Goal: Task Accomplishment & Management: Use online tool/utility

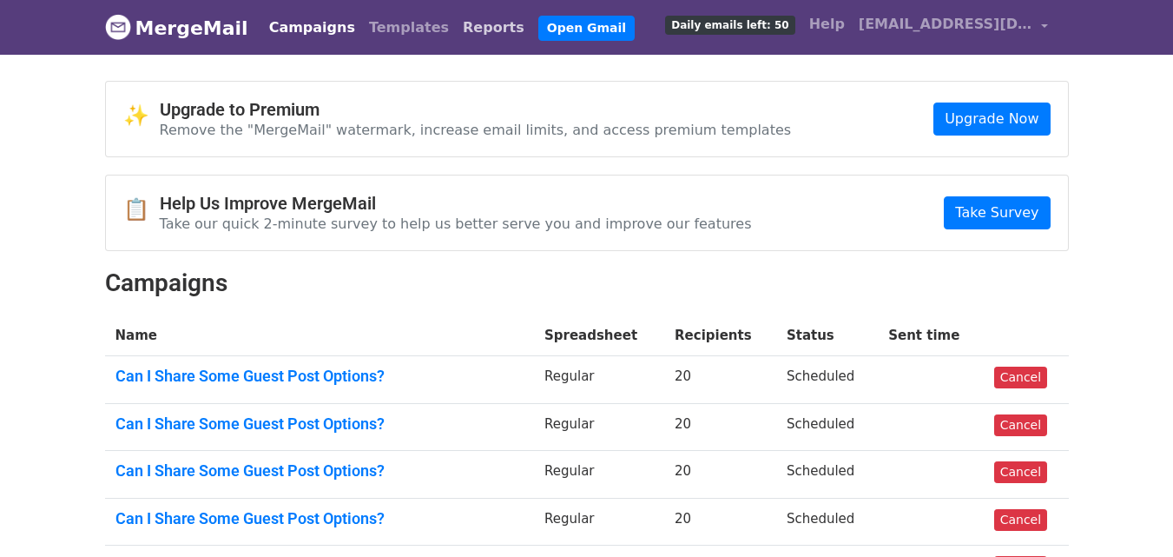
click at [456, 40] on link "Reports" at bounding box center [494, 27] width 76 height 35
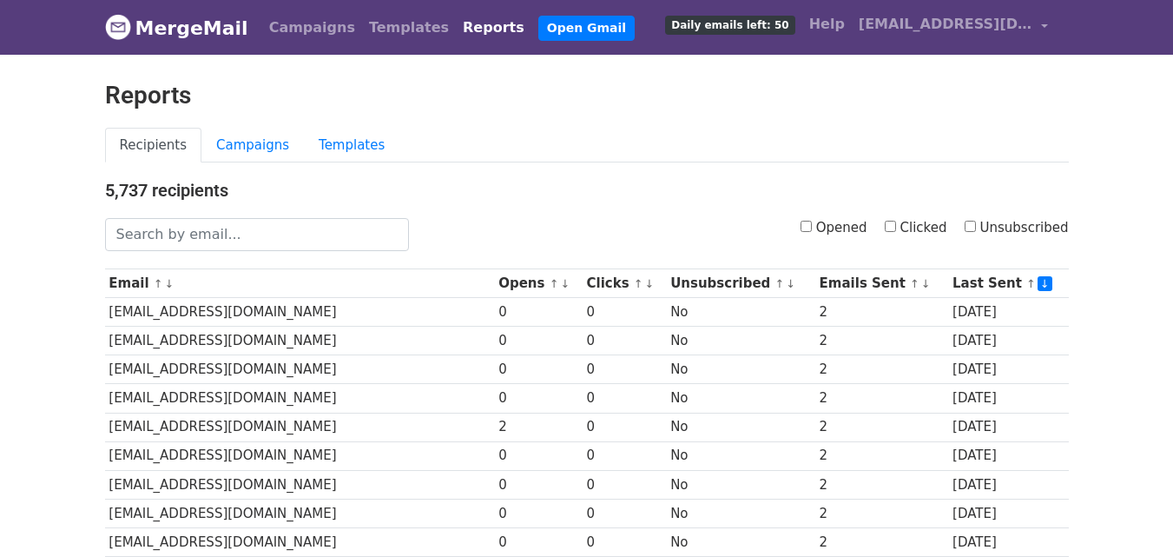
click at [812, 224] on input "Opened" at bounding box center [806, 226] width 11 height 11
checkbox input "true"
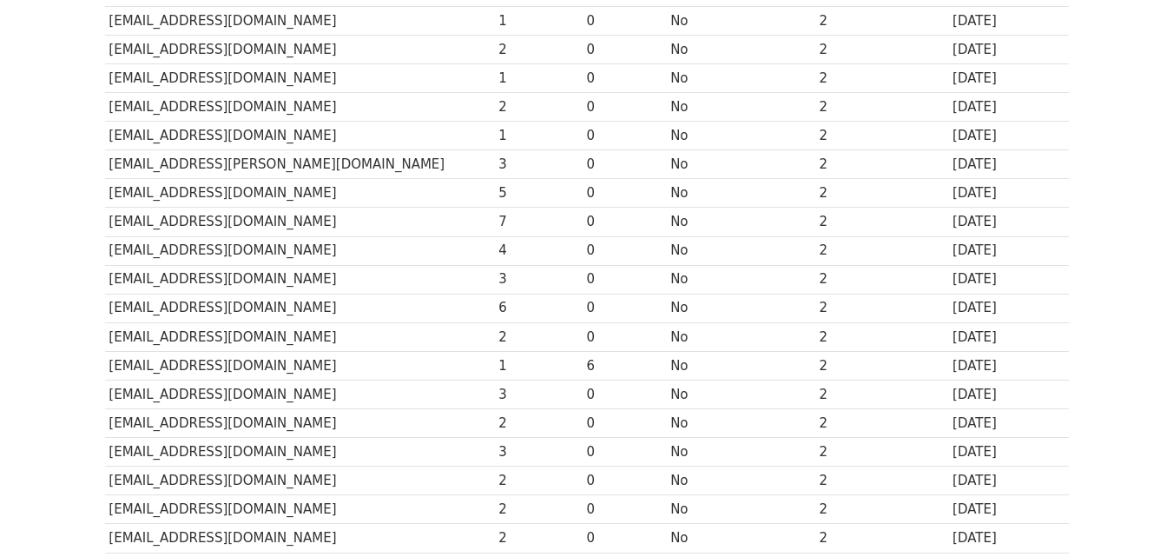
scroll to position [858, 0]
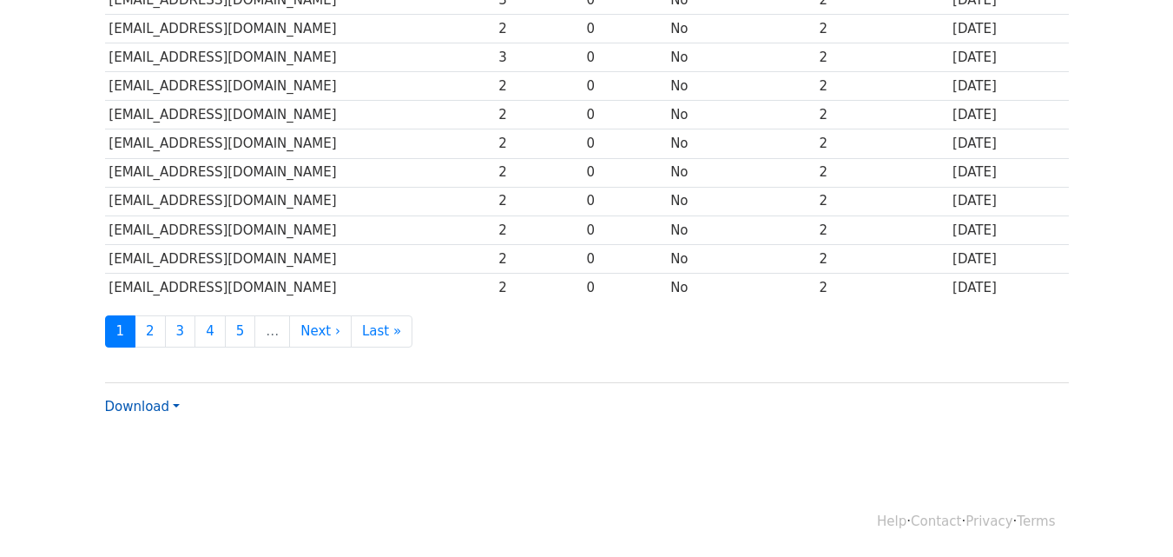
drag, startPoint x: 114, startPoint y: 408, endPoint x: 122, endPoint y: 419, distance: 13.6
click at [114, 407] on link "Download" at bounding box center [142, 407] width 75 height 16
click at [166, 436] on link "CSV" at bounding box center [174, 440] width 137 height 28
